Goal: Task Accomplishment & Management: Manage account settings

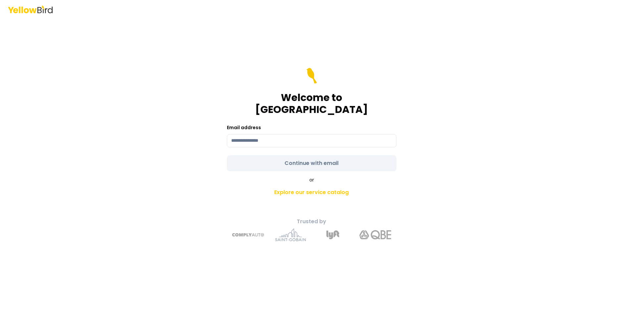
click at [306, 157] on form "Welcome to YellowBird Email address Continue with email" at bounding box center [312, 119] width 170 height 103
click at [268, 134] on input at bounding box center [312, 140] width 170 height 13
click at [310, 156] on form "**********" at bounding box center [312, 119] width 170 height 103
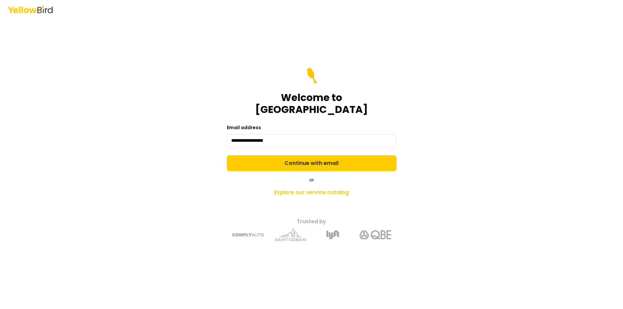
click at [310, 156] on button "Continue with email" at bounding box center [312, 163] width 170 height 16
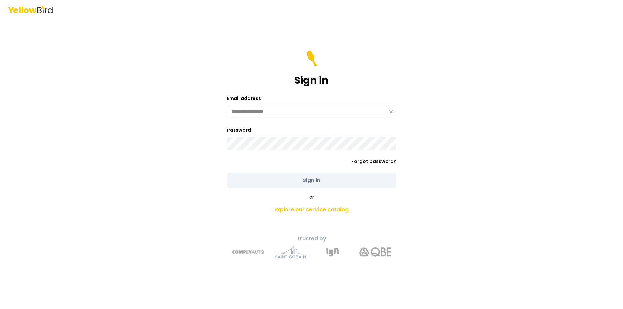
type input "**********"
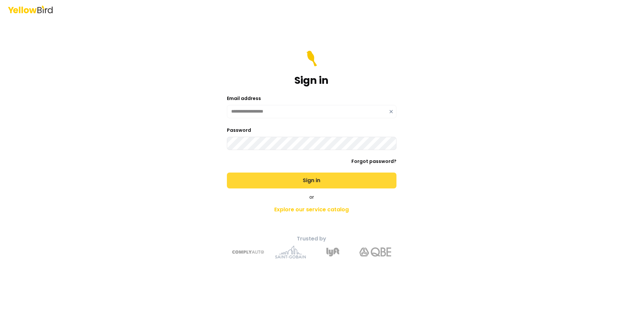
click at [328, 180] on button "Sign in" at bounding box center [312, 181] width 170 height 16
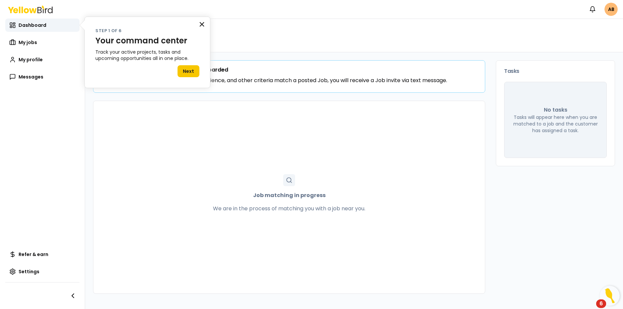
click at [200, 24] on button "×" at bounding box center [202, 24] width 6 height 11
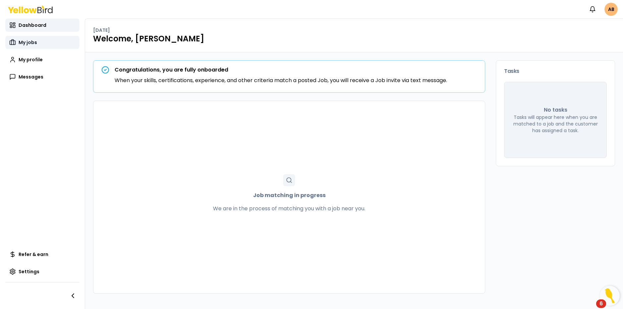
click at [38, 43] on link "My jobs" at bounding box center [42, 42] width 74 height 13
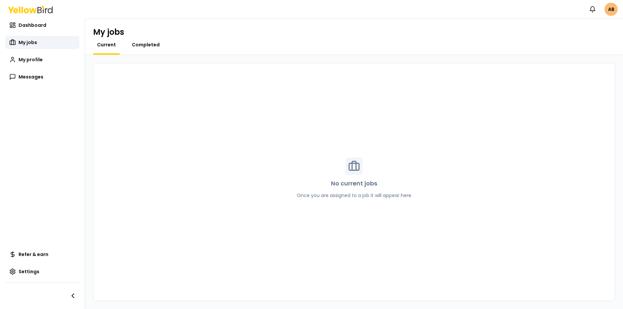
click at [141, 46] on span "Completed" at bounding box center [146, 44] width 28 height 7
click at [37, 57] on span "My profile" at bounding box center [31, 59] width 24 height 7
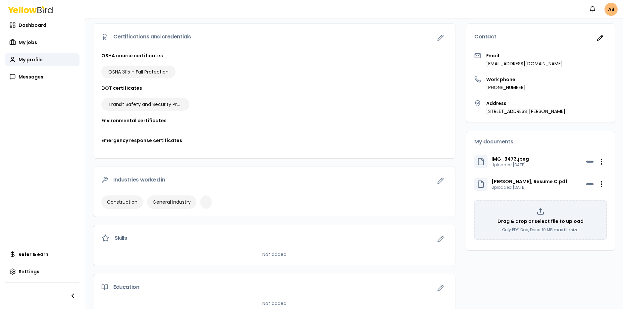
scroll to position [59, 0]
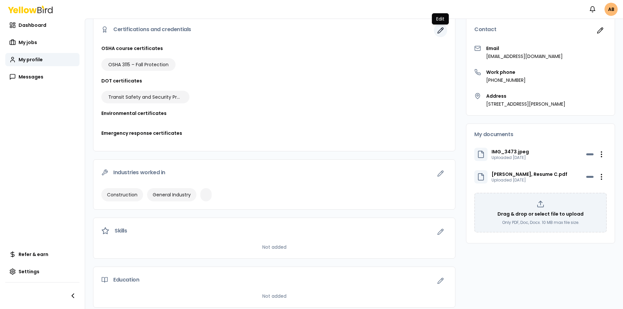
click at [444, 30] on button "button" at bounding box center [440, 30] width 13 height 13
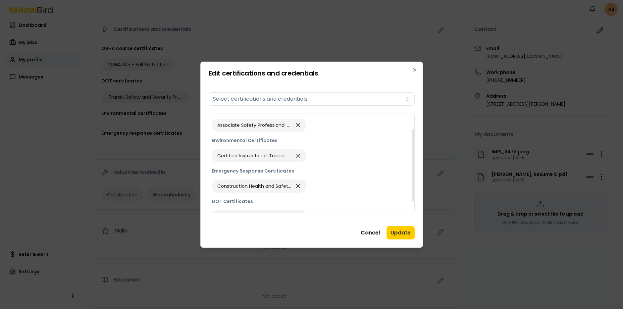
scroll to position [22, 0]
click at [300, 157] on icon "button" at bounding box center [298, 155] width 7 height 9
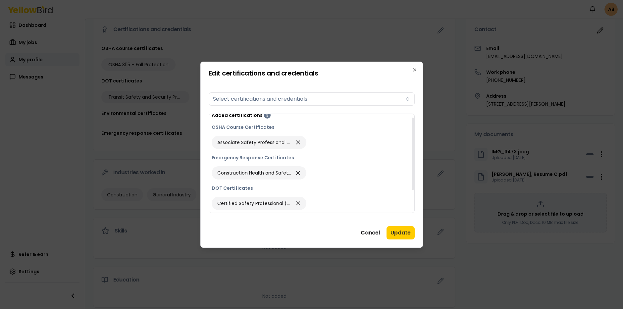
scroll to position [5, 0]
click at [297, 171] on icon "button" at bounding box center [298, 172] width 7 height 9
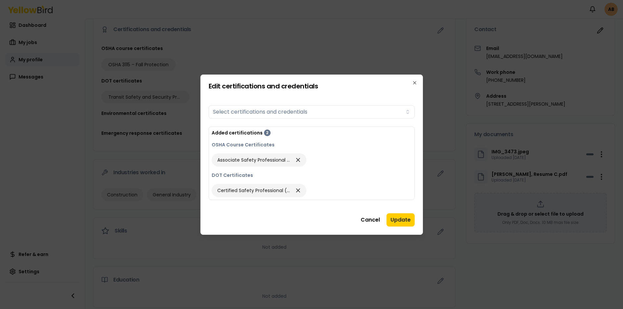
scroll to position [0, 0]
click at [254, 188] on span "Certified Safety Professional (CSP)" at bounding box center [254, 190] width 74 height 7
click at [299, 189] on icon "button" at bounding box center [297, 190] width 3 height 3
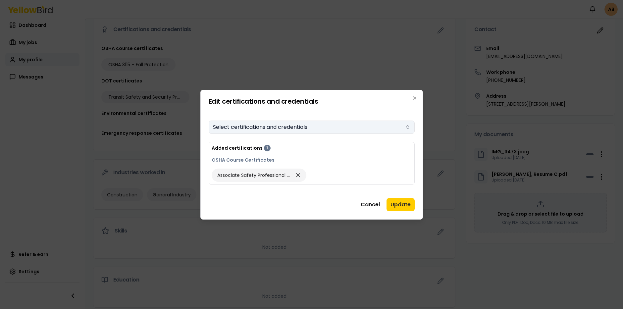
click at [375, 126] on button "Select certifications and credentials" at bounding box center [312, 127] width 206 height 13
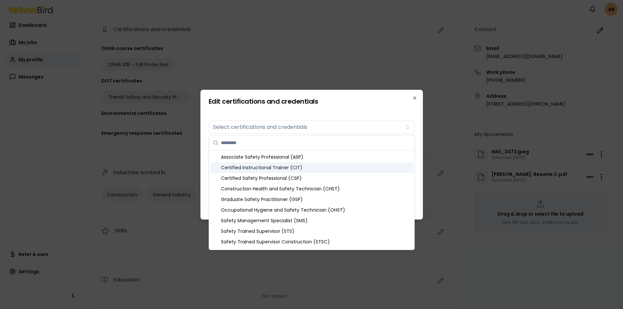
click at [379, 103] on h2 "Edit certifications and credentials" at bounding box center [312, 101] width 206 height 7
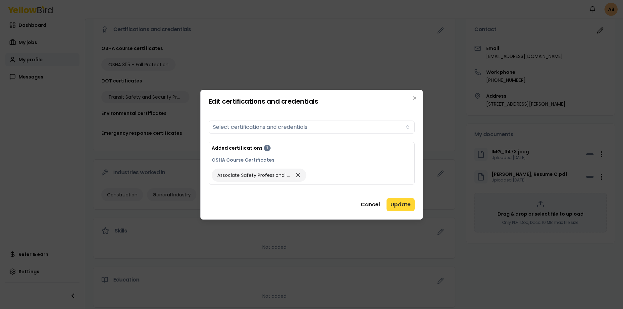
click at [401, 202] on button "Update" at bounding box center [401, 204] width 28 height 13
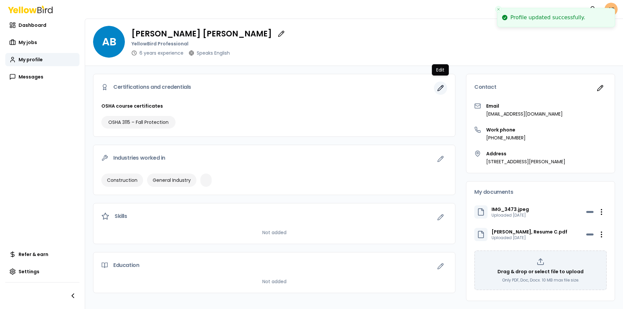
scroll to position [7, 0]
click at [442, 85] on icon "button" at bounding box center [440, 88] width 7 height 7
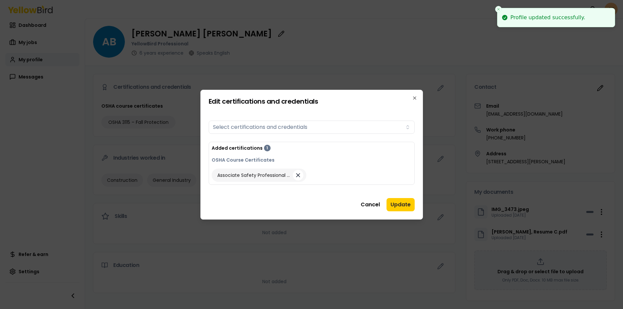
click at [298, 175] on icon "button" at bounding box center [297, 175] width 3 height 3
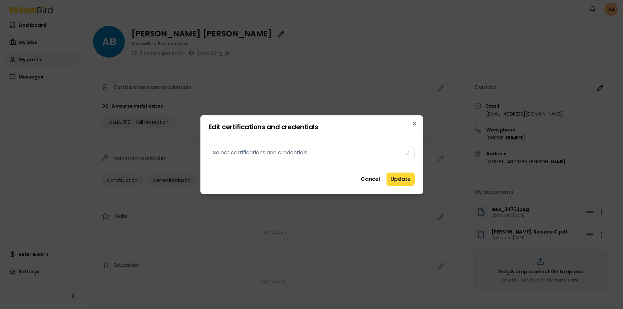
click at [405, 179] on button "Update" at bounding box center [401, 179] width 28 height 13
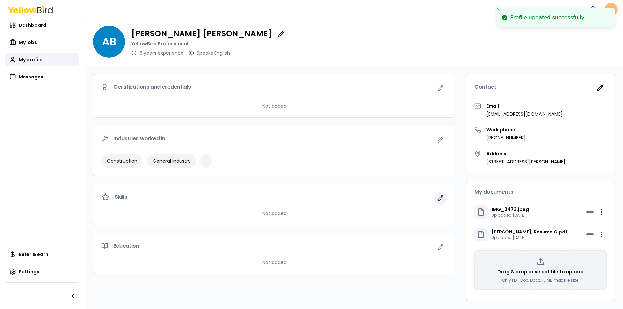
scroll to position [8, 0]
click at [439, 195] on icon "button" at bounding box center [440, 198] width 7 height 7
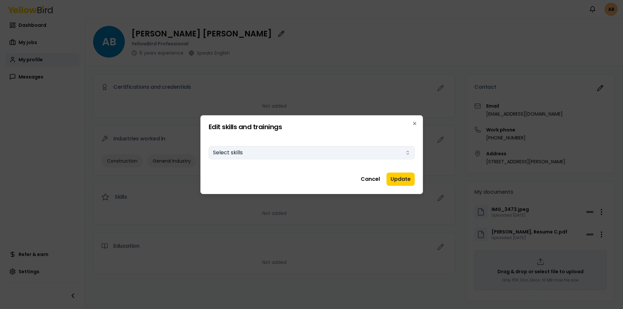
click at [313, 152] on button "Select skills" at bounding box center [312, 152] width 206 height 13
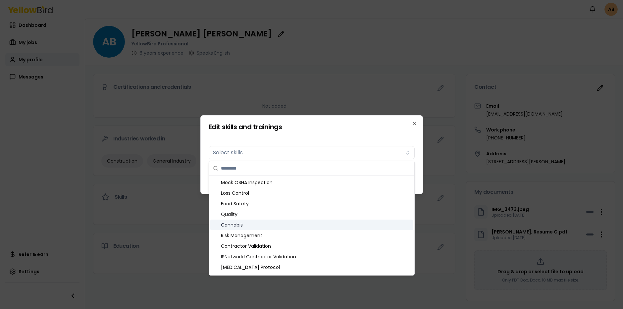
click at [195, 198] on div at bounding box center [311, 154] width 623 height 309
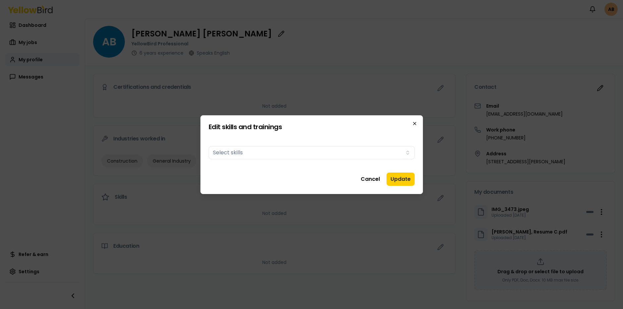
click at [417, 126] on icon "button" at bounding box center [414, 123] width 5 height 5
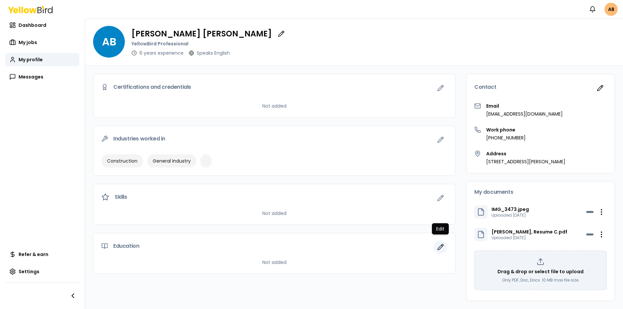
click at [440, 244] on icon "button" at bounding box center [440, 247] width 7 height 7
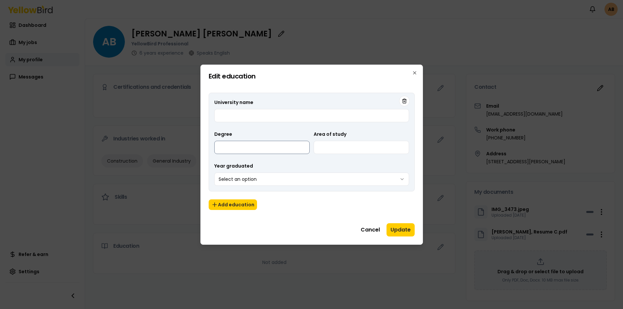
click at [299, 149] on input "Degree" at bounding box center [261, 147] width 95 height 13
click at [416, 74] on icon "button" at bounding box center [414, 72] width 5 height 5
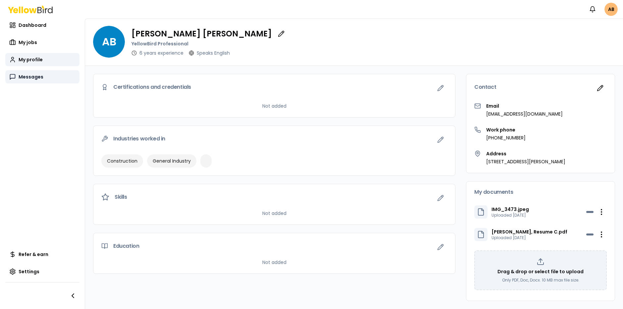
click at [28, 76] on span "Messages" at bounding box center [31, 77] width 25 height 7
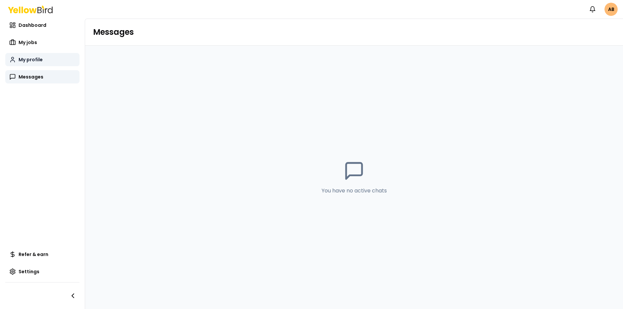
click at [30, 60] on span "My profile" at bounding box center [31, 59] width 24 height 7
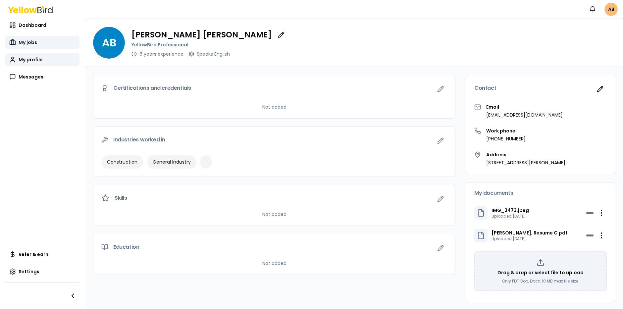
click at [30, 41] on span "My jobs" at bounding box center [28, 42] width 19 height 7
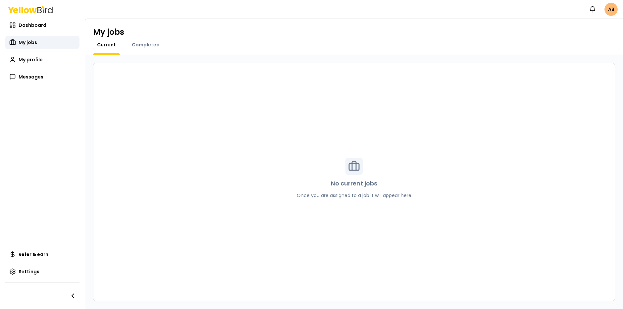
click at [35, 15] on div "Notifications AB" at bounding box center [311, 9] width 623 height 19
click at [133, 42] on span "Completed" at bounding box center [146, 44] width 28 height 7
click at [102, 47] on span "Current" at bounding box center [106, 44] width 19 height 7
click at [30, 23] on span "Dashboard" at bounding box center [33, 25] width 28 height 7
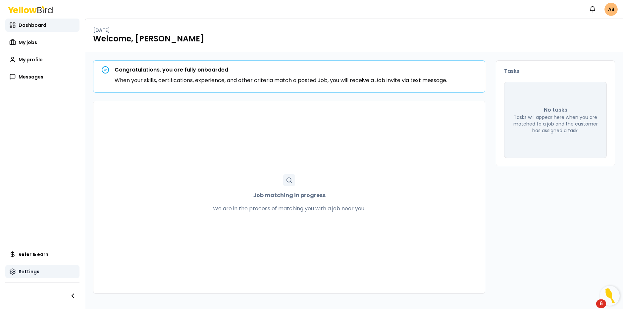
click at [27, 274] on span "Settings" at bounding box center [29, 271] width 21 height 7
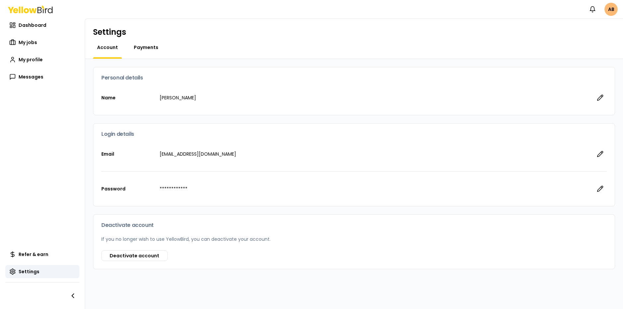
click at [141, 46] on span "Payments" at bounding box center [146, 47] width 25 height 7
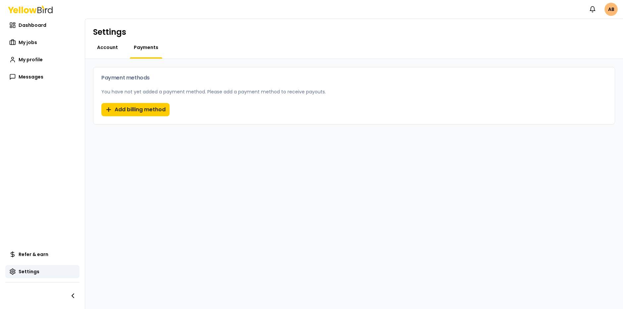
click at [106, 48] on span "Account" at bounding box center [107, 47] width 21 height 7
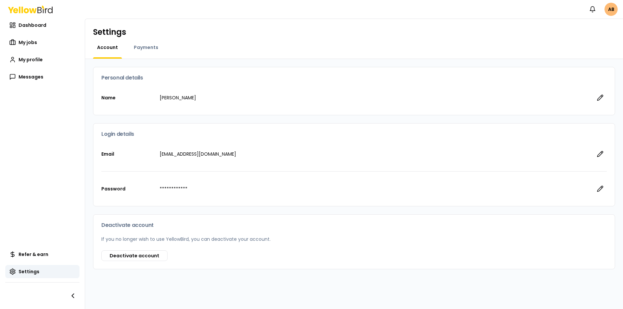
click at [36, 262] on div "Refer & earn Settings" at bounding box center [42, 278] width 74 height 61
click at [39, 254] on span "Refer & earn" at bounding box center [34, 254] width 30 height 7
